Goal: Information Seeking & Learning: Check status

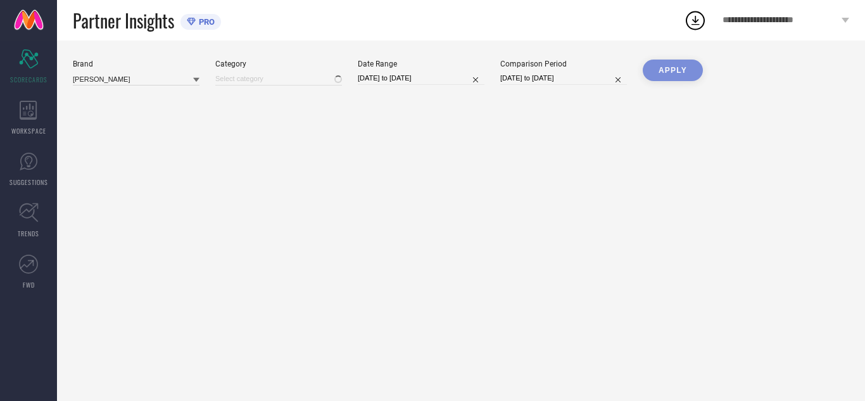
type input "All"
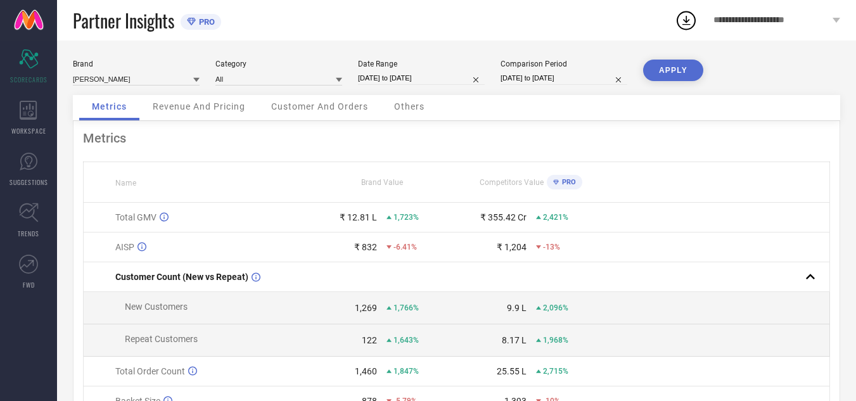
click at [381, 77] on input "[DATE] to [DATE]" at bounding box center [421, 78] width 127 height 13
select select "3"
select select "2024"
select select "4"
select select "2024"
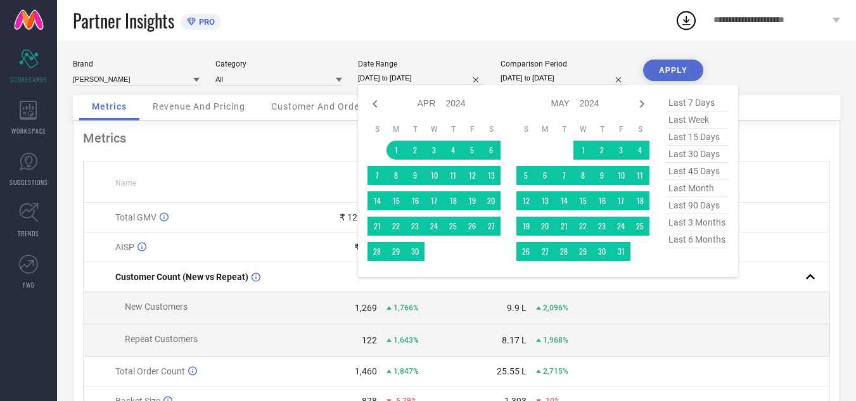
click at [435, 105] on select "Jan Feb Mar Apr May Jun [DATE] Aug Sep Oct Nov Dec" at bounding box center [431, 103] width 29 height 18
select select "7"
select select "2024"
select select "8"
select select "2024"
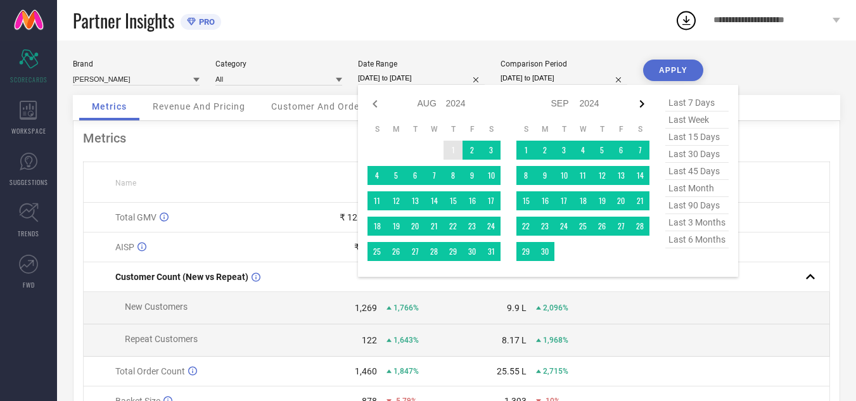
click at [639, 100] on icon at bounding box center [641, 103] width 15 height 15
select select "8"
select select "2024"
select select "9"
select select "2024"
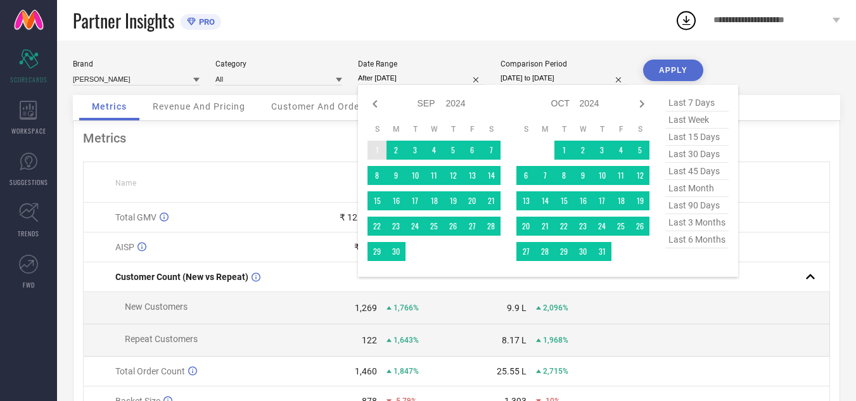
click at [376, 151] on td "1" at bounding box center [376, 150] width 19 height 19
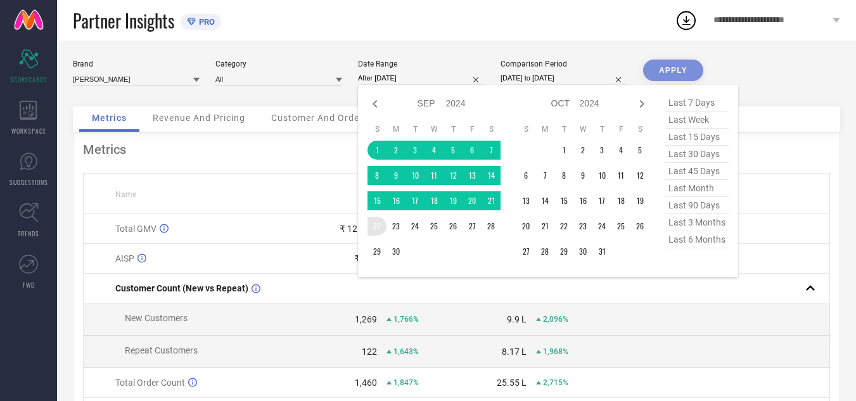
type input "[DATE] to [DATE]"
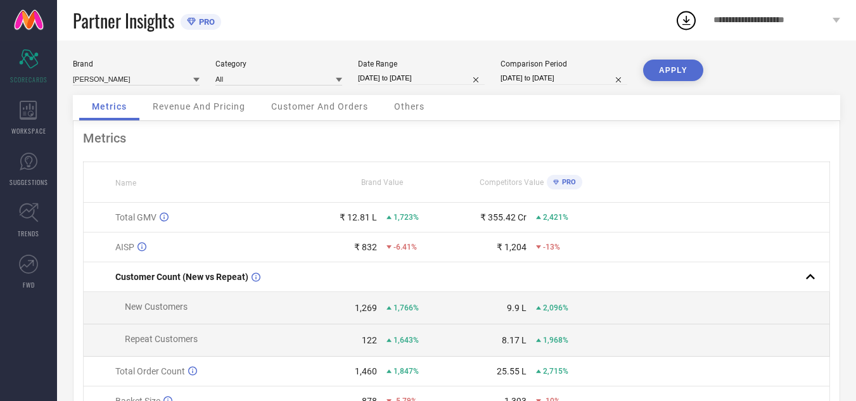
select select "7"
select select "2024"
select select "8"
select select "2024"
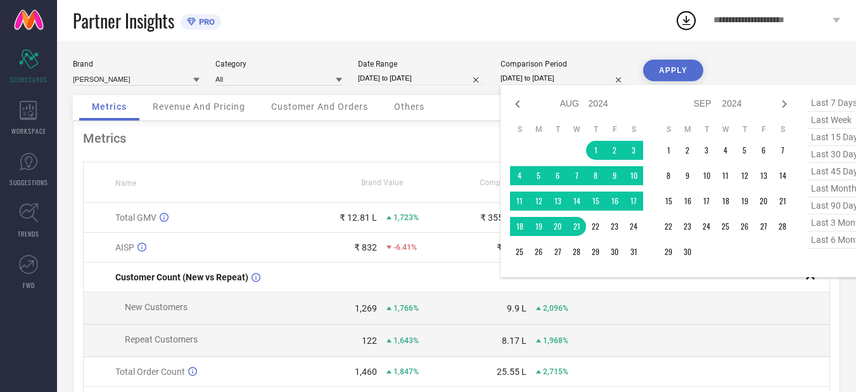
click at [521, 76] on input "[DATE] to [DATE]" at bounding box center [563, 78] width 127 height 13
click at [410, 76] on input "[DATE] to [DATE]" at bounding box center [421, 78] width 127 height 13
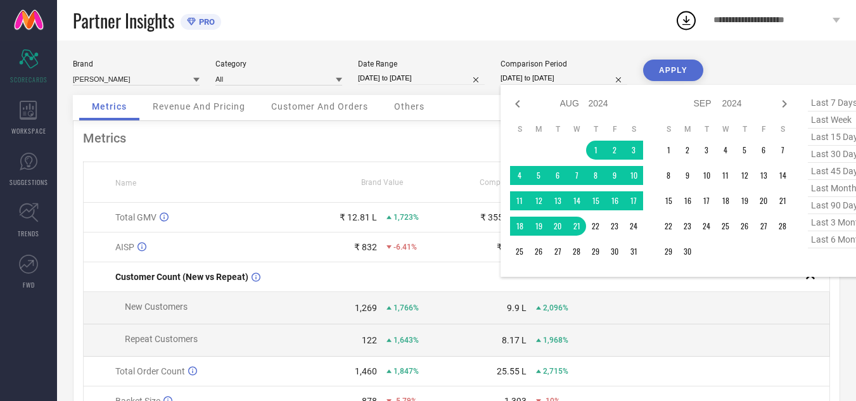
select select "8"
select select "2024"
select select "9"
select select "2024"
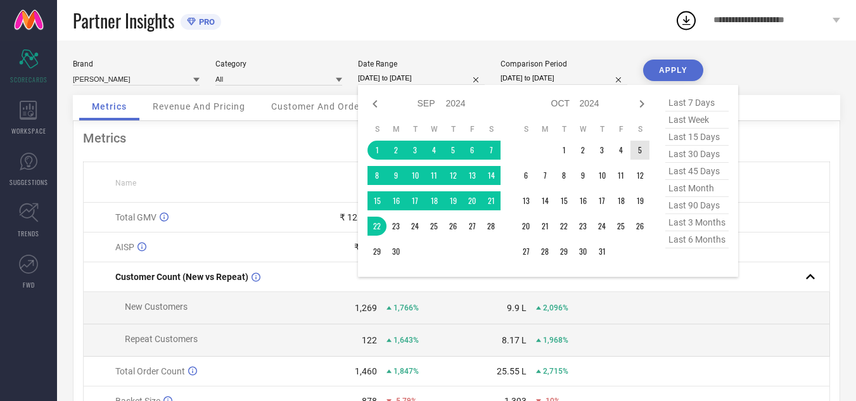
click at [580, 103] on select "2014 2015 2016 2017 2018 2019 2020 2021 2022 2023 2024 2025 2026 2027 2028 2029…" at bounding box center [590, 103] width 20 height 18
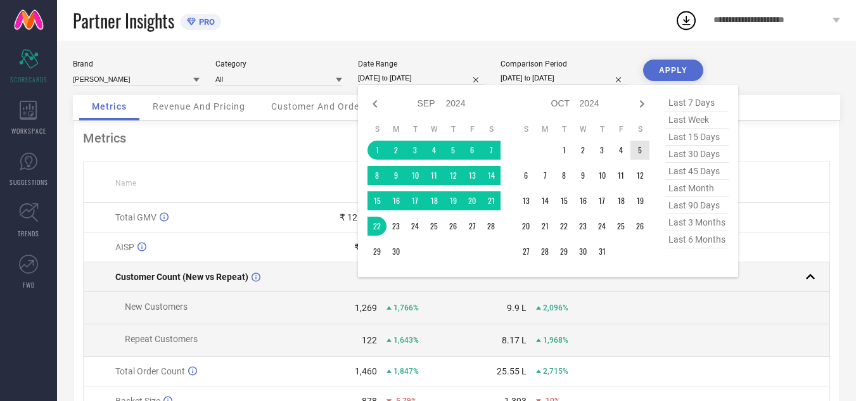
click at [585, 289] on td at bounding box center [531, 277] width 150 height 30
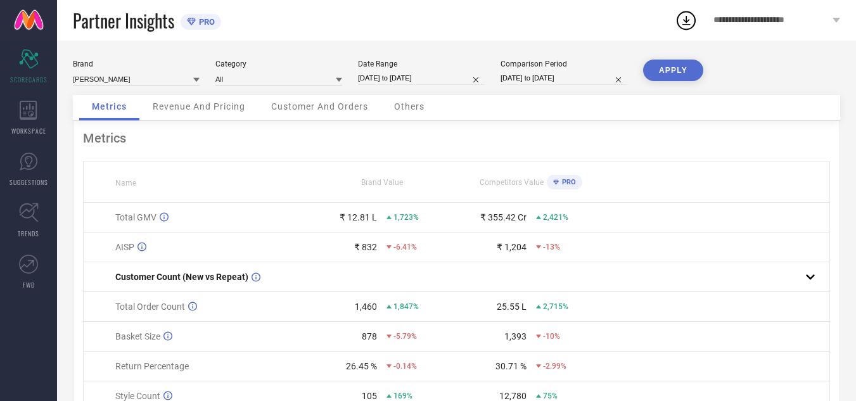
click at [412, 79] on input "[DATE] to [DATE]" at bounding box center [421, 78] width 127 height 13
select select "8"
select select "2024"
select select "9"
select select "2024"
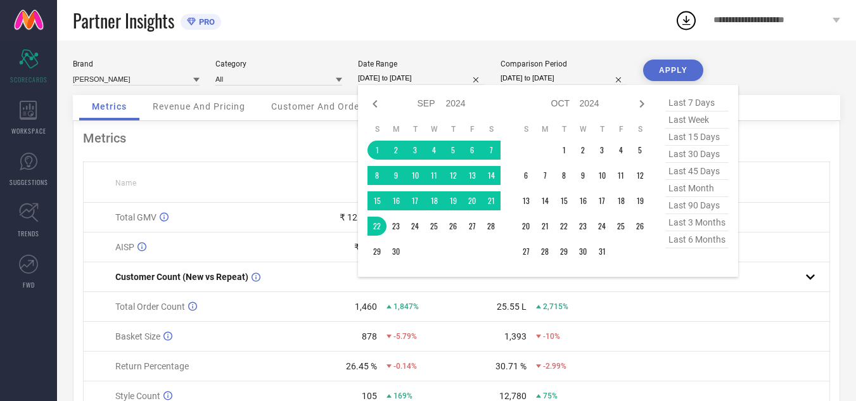
click at [440, 105] on select "Jan Feb Mar Apr May Jun [DATE] Aug Sep Oct Nov Dec" at bounding box center [431, 103] width 29 height 18
click at [421, 94] on select "Jan Feb Mar Apr May Jun [DATE] Aug Sep Oct Nov Dec" at bounding box center [431, 103] width 29 height 18
type input "After [DATE]"
click at [376, 148] on td "1" at bounding box center [376, 150] width 19 height 19
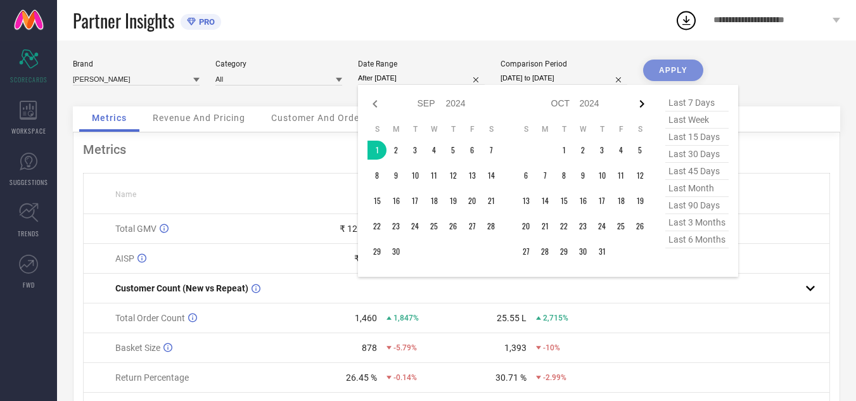
click at [640, 102] on icon at bounding box center [641, 103] width 15 height 15
select select "9"
select select "2024"
select select "10"
select select "2024"
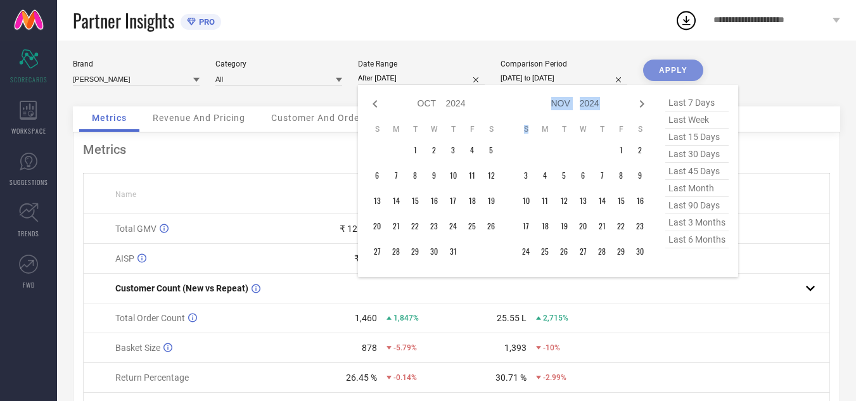
click at [640, 102] on icon at bounding box center [641, 103] width 15 height 15
select select "10"
select select "2024"
select select "11"
select select "2024"
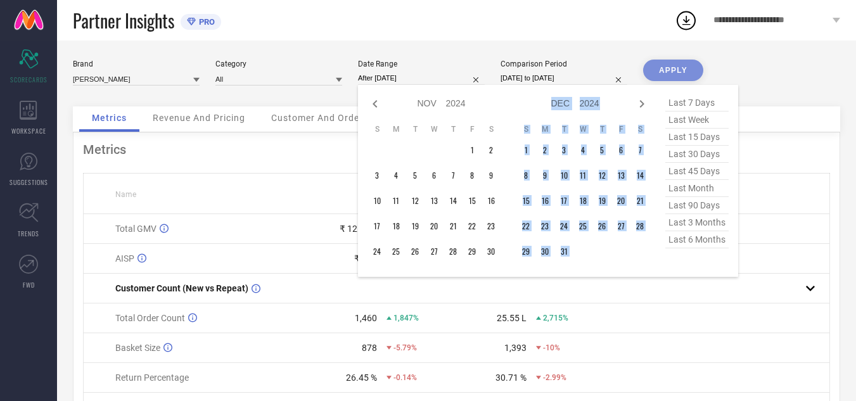
click at [640, 102] on icon at bounding box center [641, 103] width 15 height 15
select select "11"
select select "2024"
select select "2025"
click at [640, 102] on icon at bounding box center [641, 103] width 15 height 15
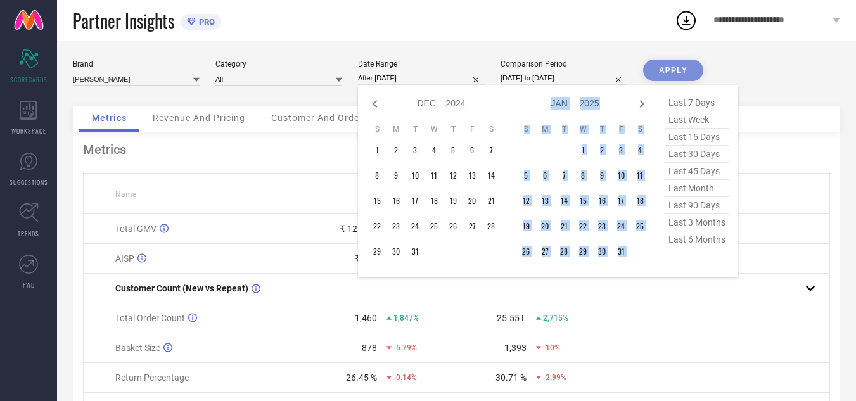
select select "2025"
select select "1"
select select "2025"
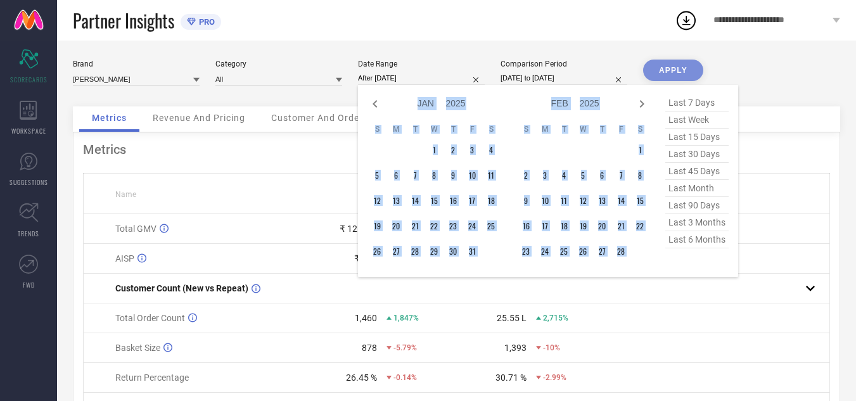
click at [640, 102] on icon at bounding box center [641, 103] width 15 height 15
select select "1"
select select "2025"
select select "2"
select select "2025"
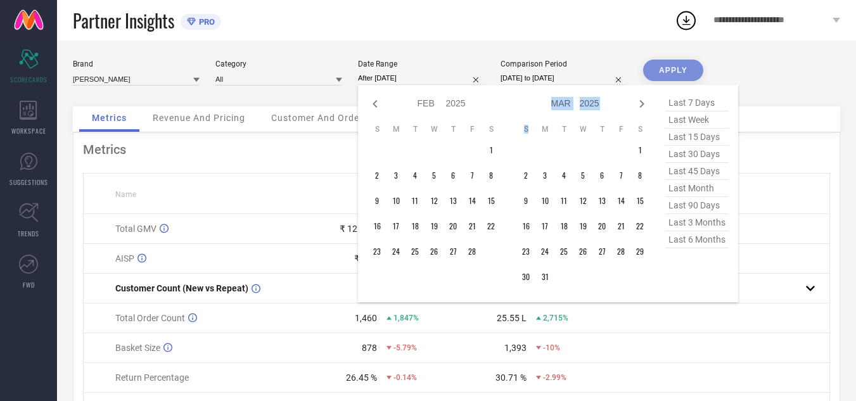
click at [640, 102] on icon at bounding box center [641, 103] width 15 height 15
select select "2"
select select "2025"
select select "3"
select select "2025"
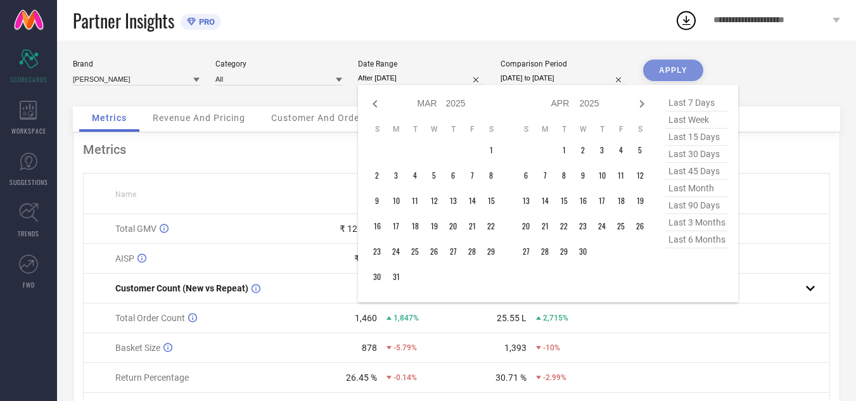
click at [640, 102] on icon at bounding box center [641, 103] width 15 height 15
select select "3"
select select "2025"
select select "4"
select select "2025"
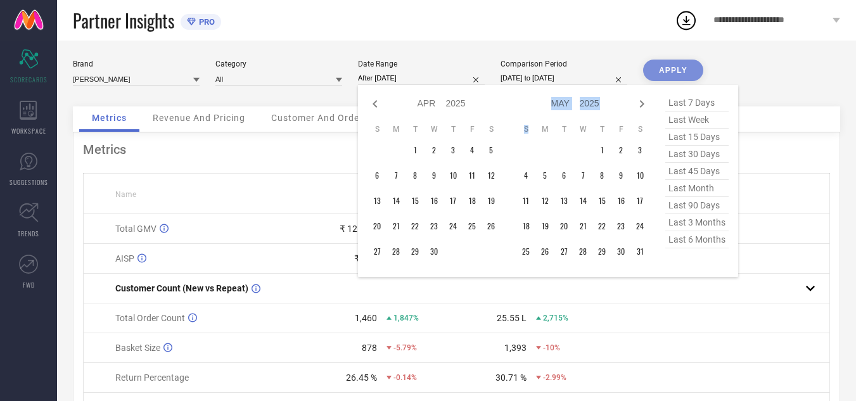
click at [640, 102] on icon at bounding box center [641, 103] width 15 height 15
select select "4"
select select "2025"
select select "5"
select select "2025"
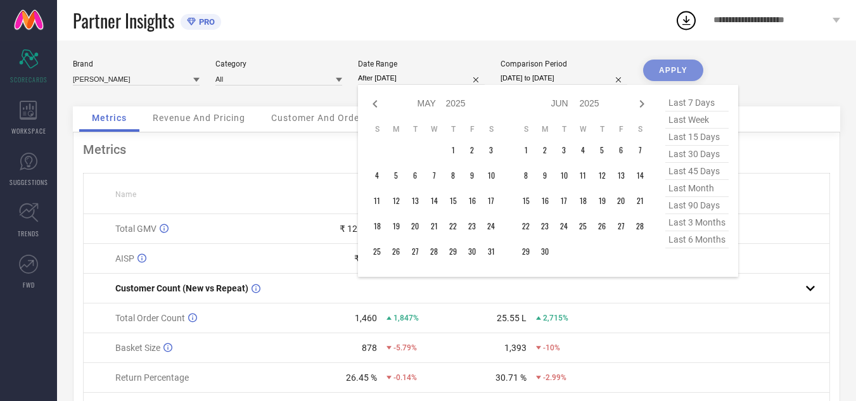
click at [640, 102] on icon at bounding box center [641, 103] width 15 height 15
select select "5"
select select "2025"
select select "6"
select select "2025"
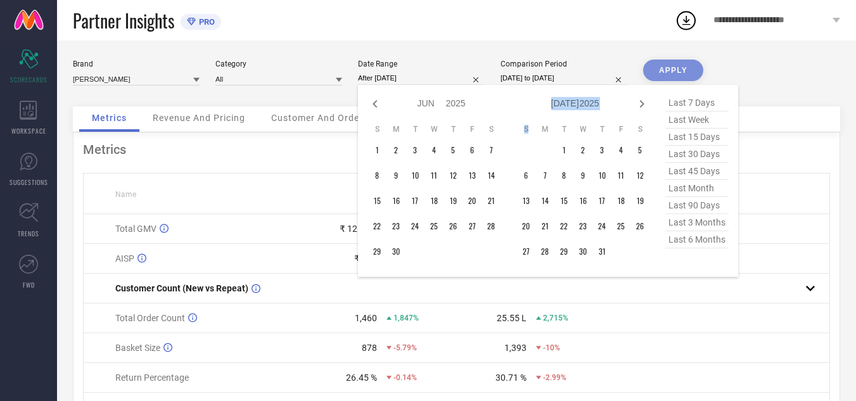
click at [640, 102] on icon at bounding box center [641, 103] width 15 height 15
select select "6"
select select "2025"
select select "7"
select select "2025"
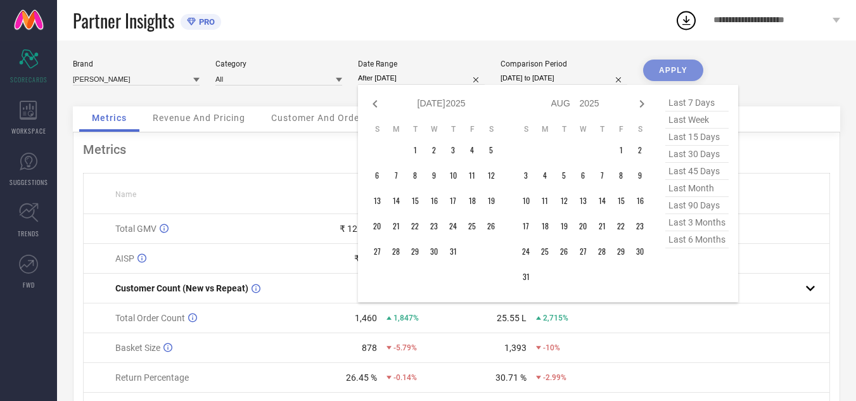
click at [640, 102] on icon at bounding box center [641, 103] width 15 height 15
select select "7"
select select "2025"
select select "8"
select select "2025"
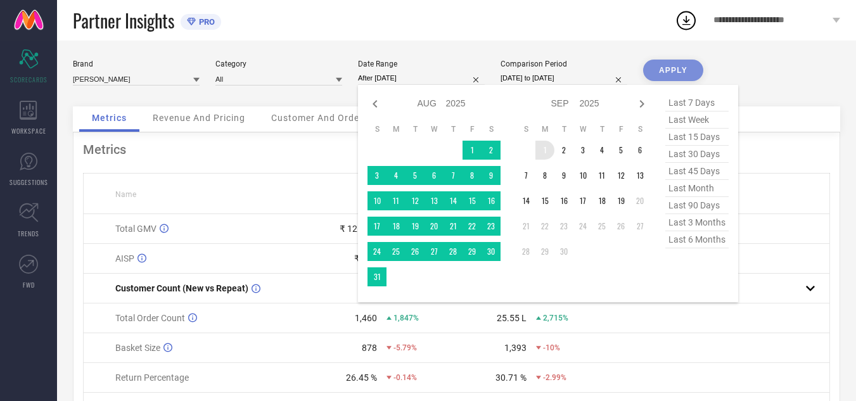
type input "[DATE] to [DATE]"
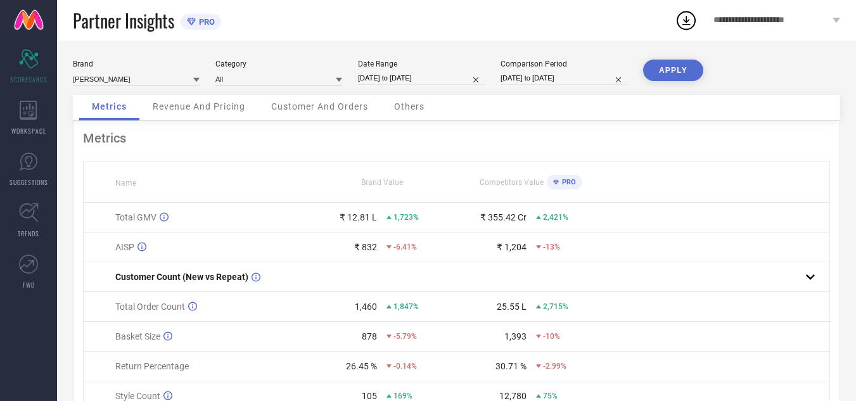
click at [376, 76] on input "[DATE] to [DATE]" at bounding box center [421, 78] width 127 height 13
select select "8"
select select "2024"
select select "9"
select select "2024"
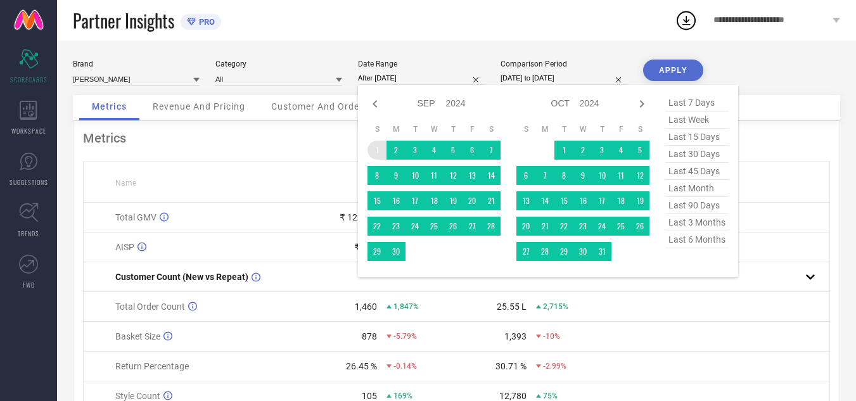
click at [378, 155] on td "1" at bounding box center [376, 150] width 19 height 19
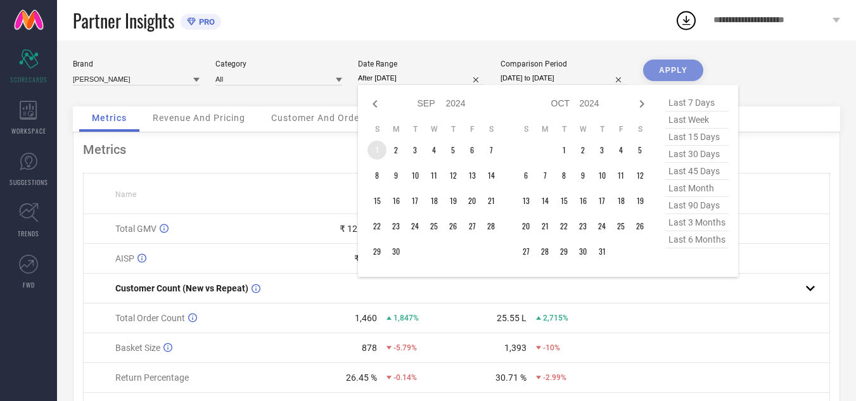
type input "[DATE] to [DATE]"
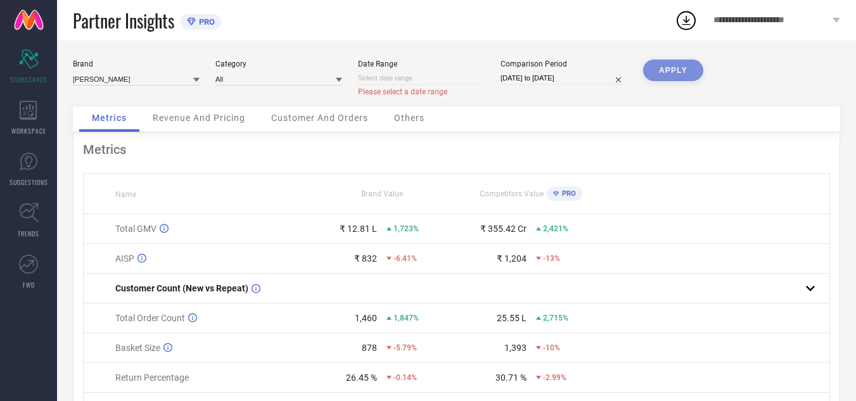
click at [398, 76] on input at bounding box center [421, 78] width 127 height 13
select select "8"
select select "2025"
select select "9"
select select "2025"
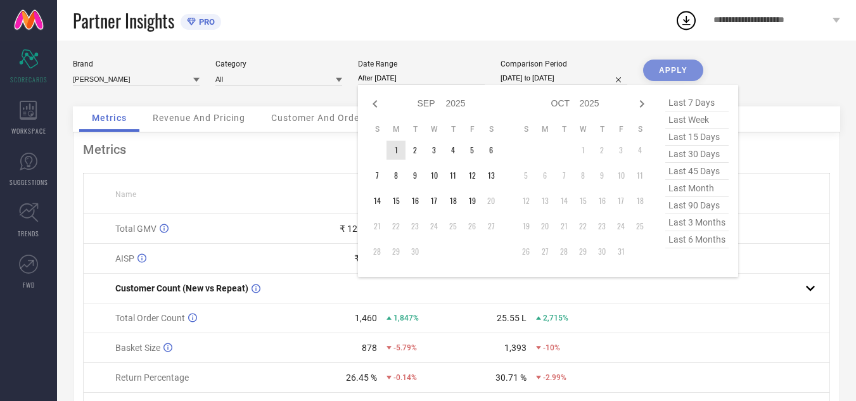
click at [398, 153] on td "1" at bounding box center [395, 150] width 19 height 19
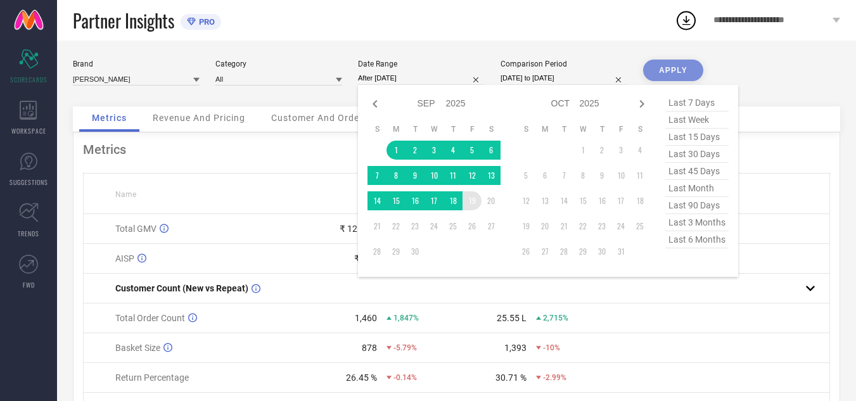
type input "[DATE] to [DATE]"
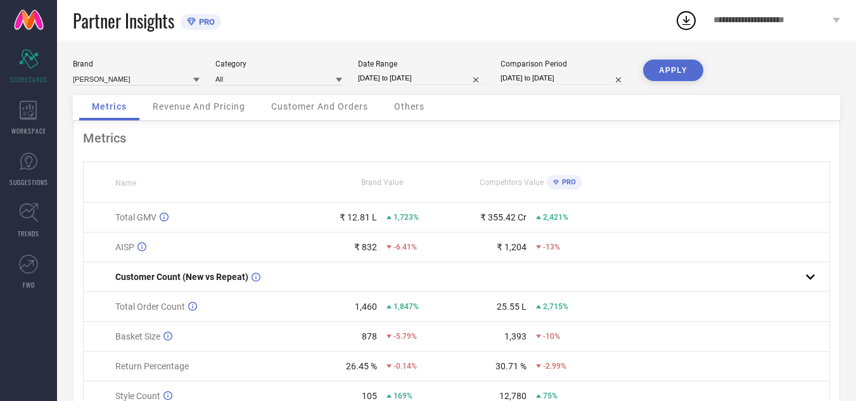
select select "7"
select select "2024"
select select "8"
select select "2024"
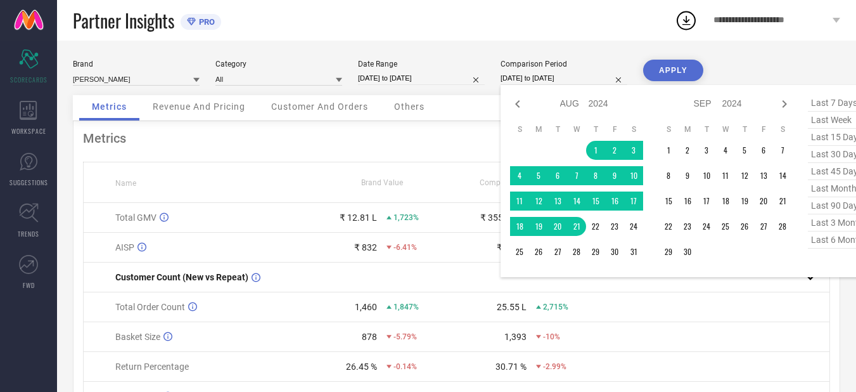
click at [556, 76] on input "[DATE] to [DATE]" at bounding box center [563, 78] width 127 height 13
click at [671, 150] on td "1" at bounding box center [668, 150] width 19 height 19
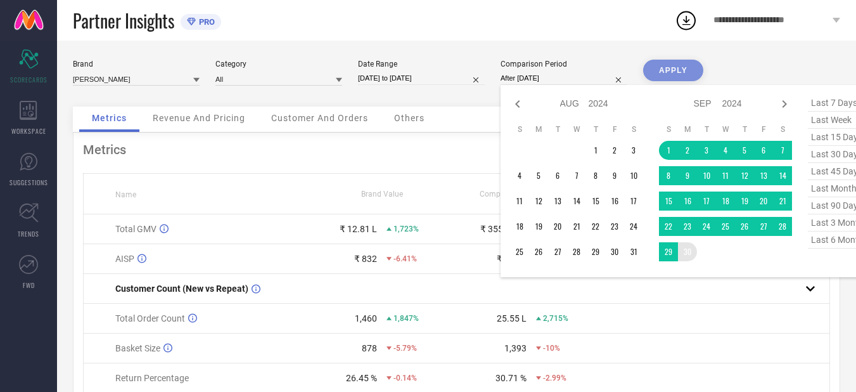
type input "[DATE] to [DATE]"
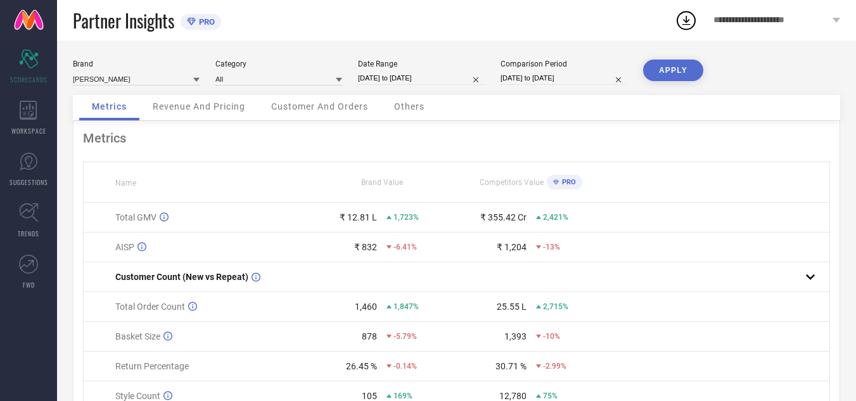
click at [670, 66] on button "APPLY" at bounding box center [673, 71] width 60 height 22
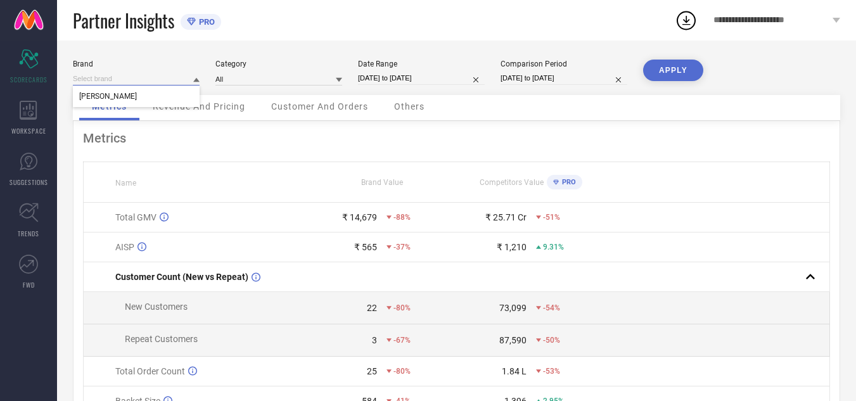
click at [178, 78] on input at bounding box center [136, 78] width 127 height 13
click at [98, 79] on input at bounding box center [136, 78] width 127 height 13
click at [230, 80] on input at bounding box center [278, 78] width 127 height 13
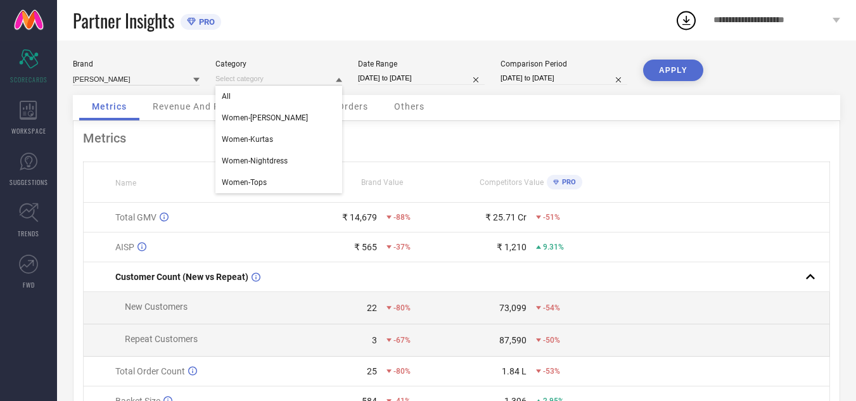
click at [177, 58] on div "Brand [PERSON_NAME] Category All Women-Kurta Sets Women-Kurtas Women-Nightdress…" at bounding box center [456, 284] width 799 height 487
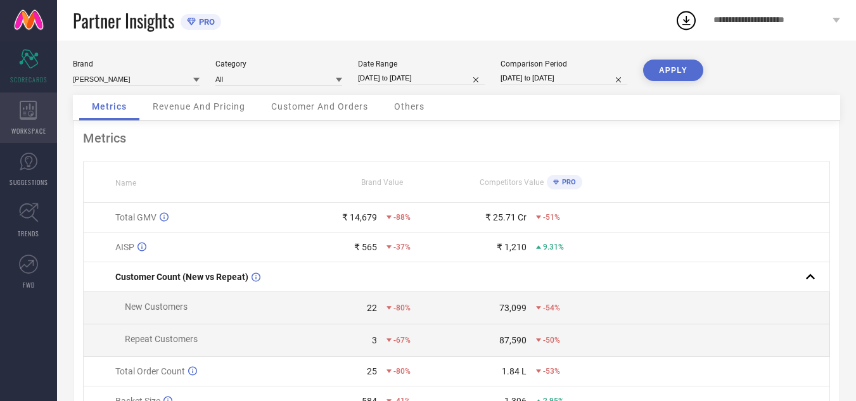
click at [32, 127] on span "WORKSPACE" at bounding box center [28, 131] width 35 height 10
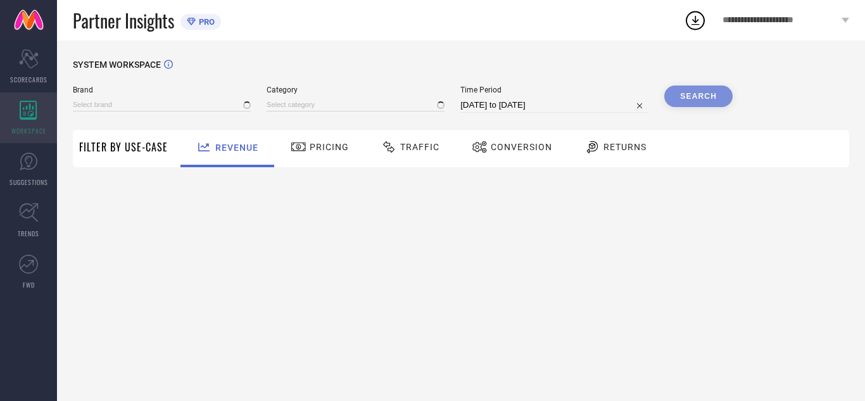
type input "[PERSON_NAME]"
type input "All"
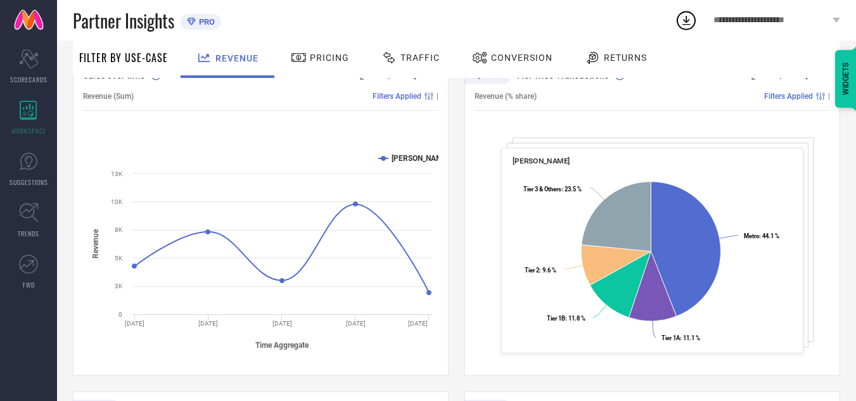
scroll to position [178, 0]
